Goal: Task Accomplishment & Management: Use online tool/utility

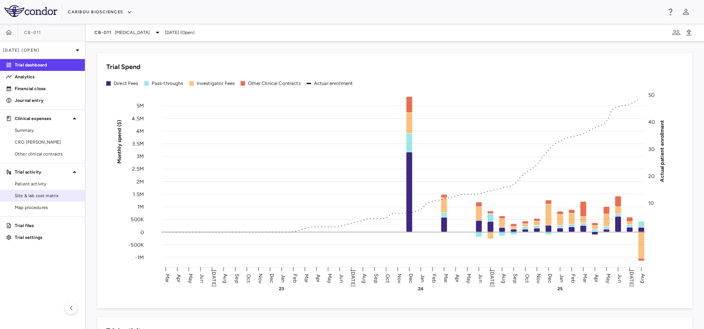
click at [44, 190] on div "Site & lab cost matrix" at bounding box center [42, 196] width 85 height 12
click at [39, 182] on span "Patient activity" at bounding box center [47, 183] width 64 height 7
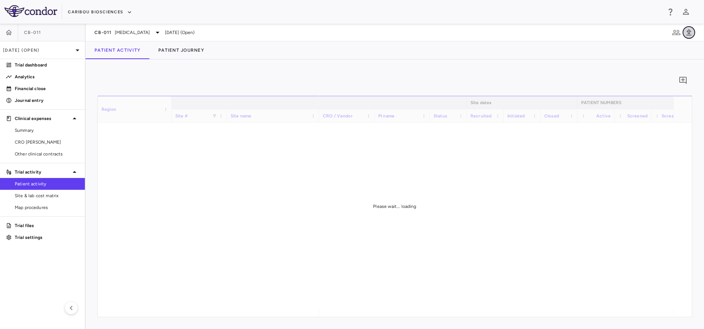
click at [688, 32] on icon "button" at bounding box center [688, 32] width 5 height 6
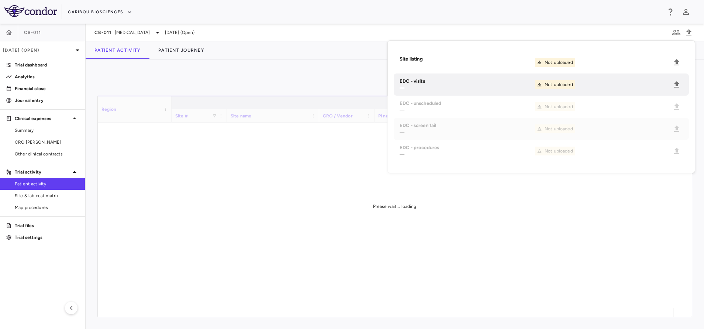
click at [284, 79] on div "0" at bounding box center [394, 80] width 594 height 18
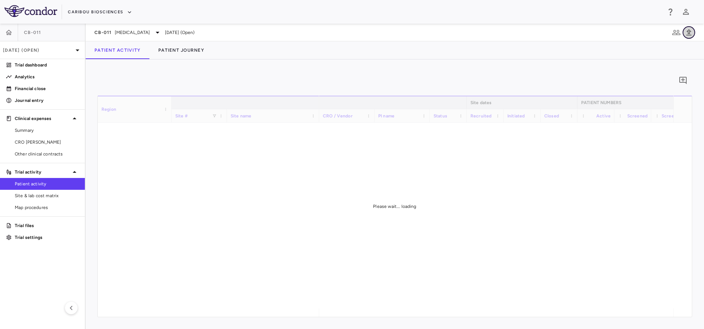
click at [687, 37] on button "button" at bounding box center [688, 32] width 13 height 13
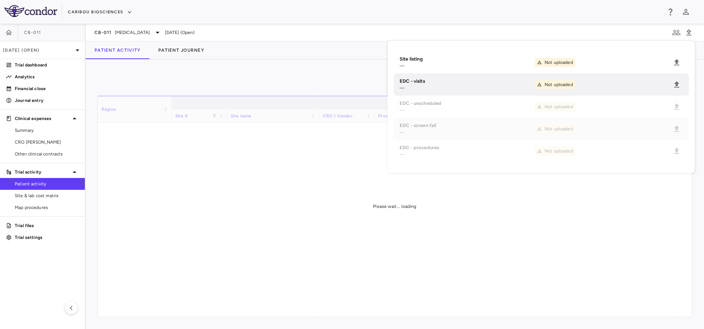
click at [274, 71] on div "0" at bounding box center [394, 80] width 594 height 18
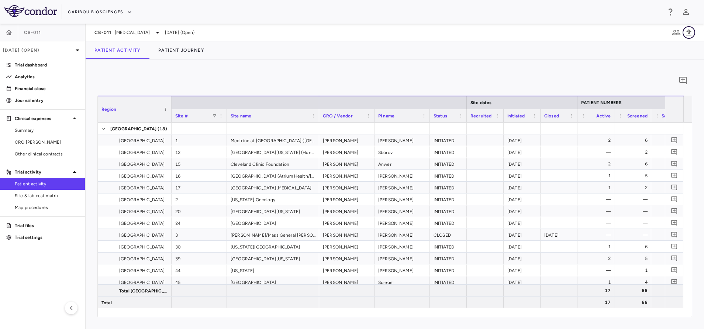
click at [685, 34] on icon "button" at bounding box center [688, 32] width 9 height 9
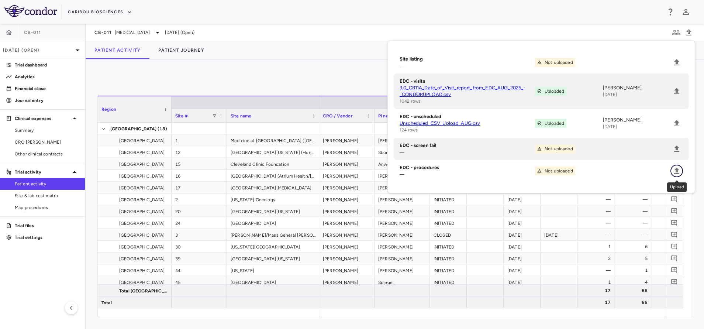
click at [676, 169] on icon "Upload" at bounding box center [676, 170] width 5 height 6
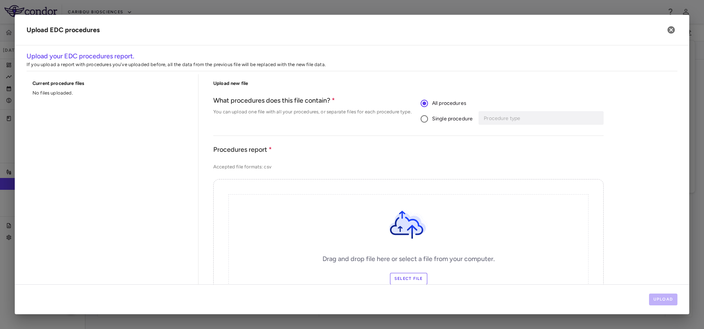
scroll to position [55, 0]
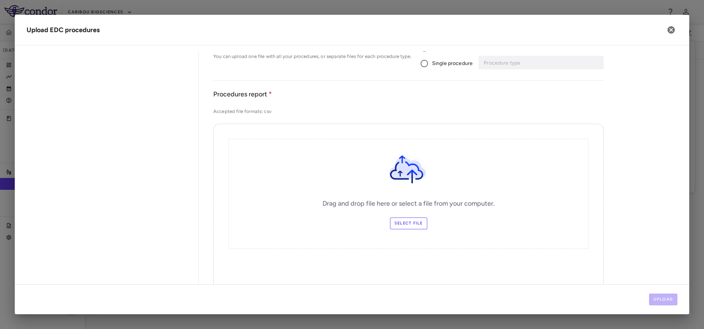
click at [417, 226] on label "Select file" at bounding box center [408, 223] width 37 height 12
click at [0, 0] on input "Select file" at bounding box center [0, 0] width 0 height 0
click at [658, 298] on button "Upload" at bounding box center [663, 299] width 29 height 12
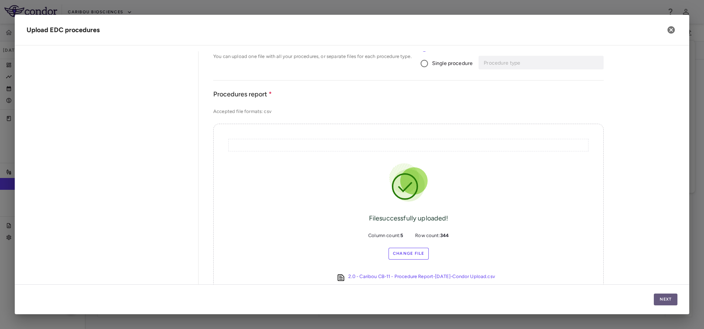
click at [665, 302] on button "Next" at bounding box center [665, 299] width 24 height 12
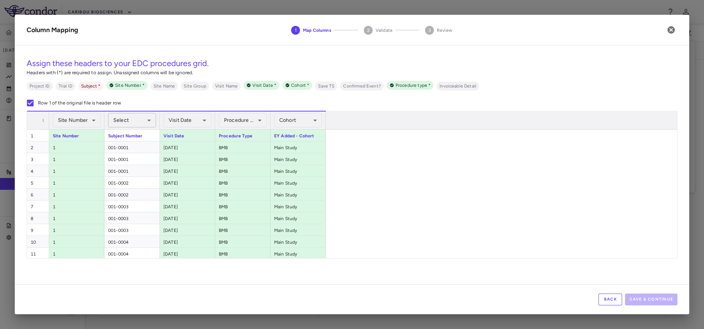
click at [122, 121] on body "Skip to sidebar Skip to main content Caribou Biosciences CB-011 [DATE] (Open) T…" at bounding box center [352, 164] width 704 height 329
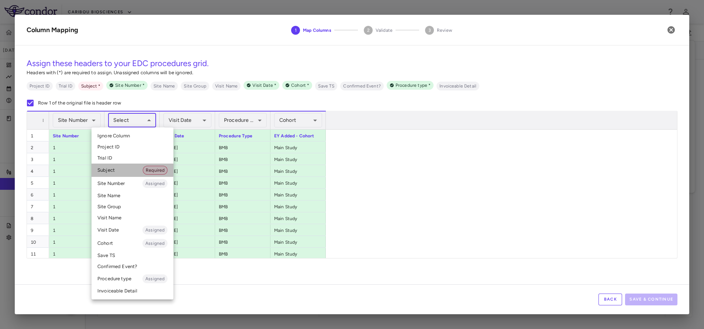
click at [111, 168] on li "Subject Required" at bounding box center [132, 169] width 82 height 13
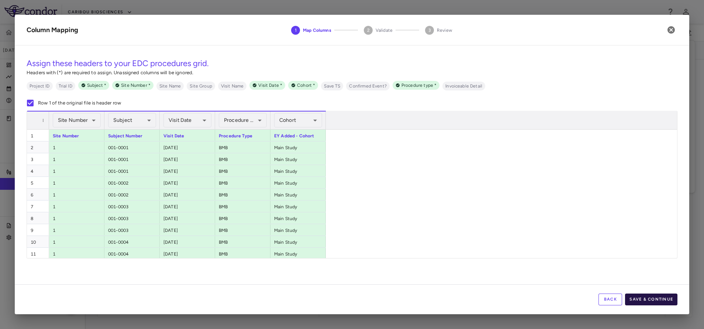
click at [646, 304] on button "Save & Continue" at bounding box center [651, 299] width 52 height 12
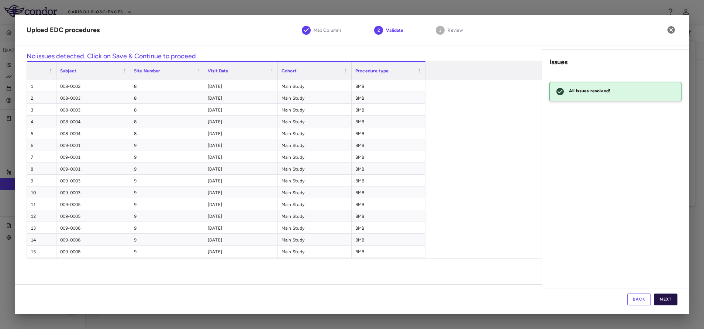
click at [670, 302] on button "Next" at bounding box center [665, 299] width 24 height 12
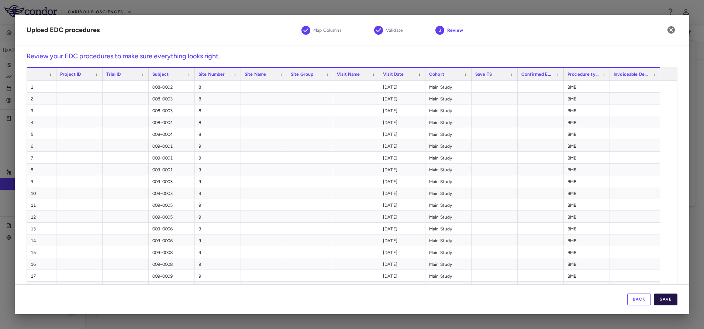
click at [670, 299] on button "Save" at bounding box center [665, 299] width 24 height 12
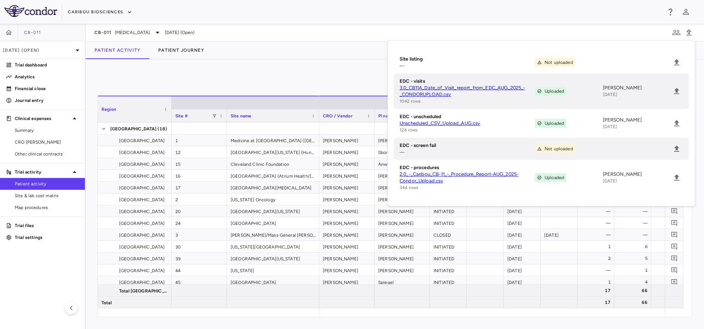
click at [216, 76] on div "0" at bounding box center [394, 80] width 594 height 18
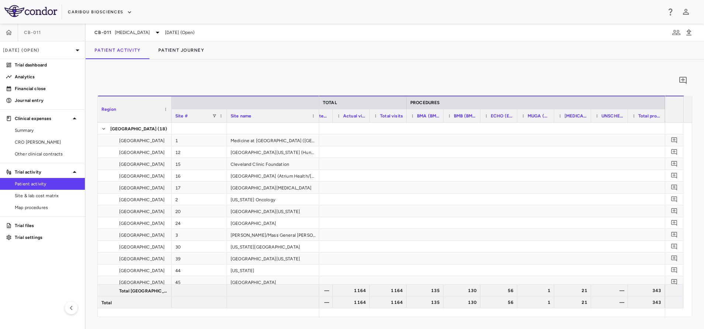
scroll to position [0, 1904]
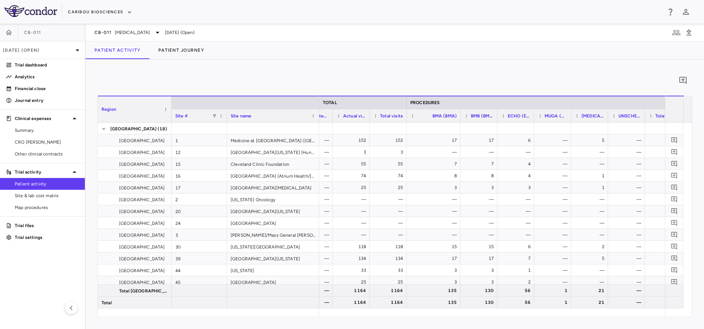
drag, startPoint x: 443, startPoint y: 115, endPoint x: 459, endPoint y: 119, distance: 17.6
click at [459, 119] on div at bounding box center [459, 115] width 3 height 13
click at [43, 199] on link "Site & lab cost matrix" at bounding box center [42, 195] width 85 height 11
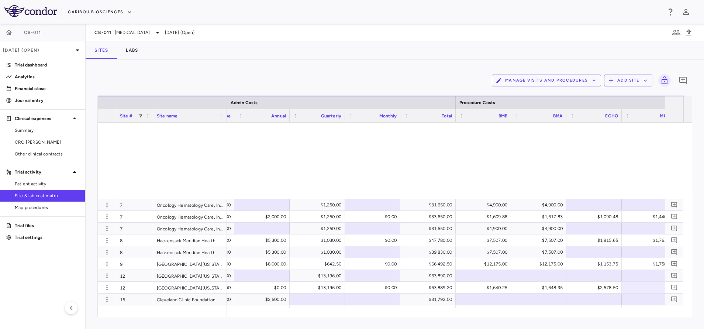
scroll to position [228, 0]
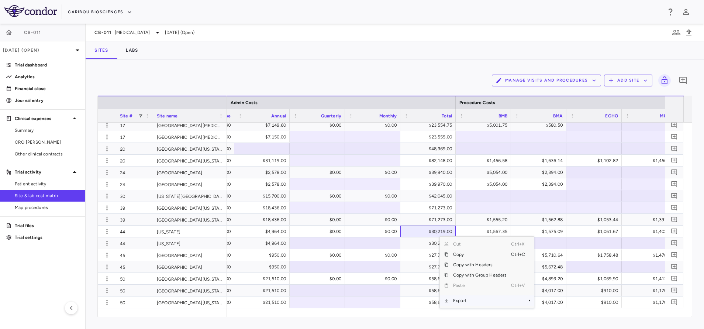
click at [466, 302] on span "Export" at bounding box center [479, 300] width 62 height 10
click at [500, 303] on span "Export" at bounding box center [479, 300] width 62 height 10
click at [515, 300] on span "Context Menu" at bounding box center [519, 300] width 16 height 10
click at [551, 308] on span "Excel Export" at bounding box center [558, 308] width 35 height 10
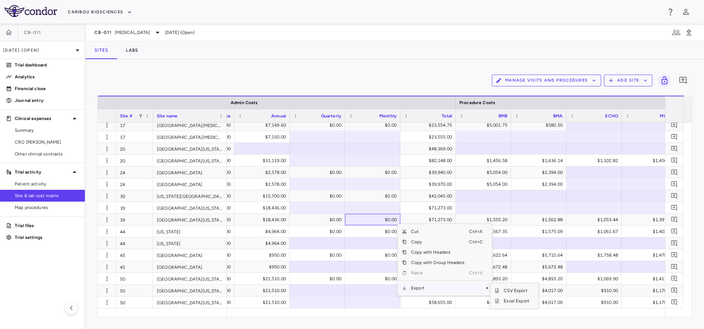
click at [430, 285] on span "Export" at bounding box center [437, 287] width 62 height 10
click at [509, 301] on span "Excel Export" at bounding box center [516, 300] width 35 height 10
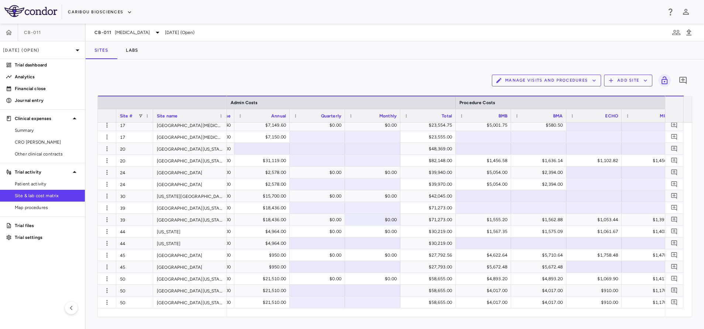
drag, startPoint x: 368, startPoint y: 76, endPoint x: 364, endPoint y: 88, distance: 12.9
click at [368, 76] on div "Manage Visits and Procedures Add Site 0" at bounding box center [394, 80] width 594 height 18
